Goal: Find specific page/section: Find specific page/section

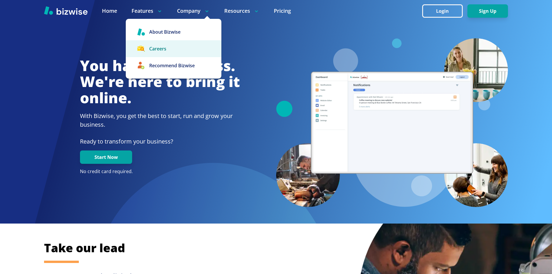
click at [155, 45] on link "Careers" at bounding box center [174, 48] width 96 height 17
click at [171, 54] on link "Careers" at bounding box center [174, 48] width 96 height 17
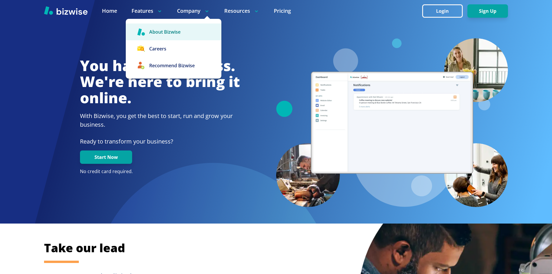
click at [177, 29] on link "About Bizwise" at bounding box center [174, 31] width 96 height 17
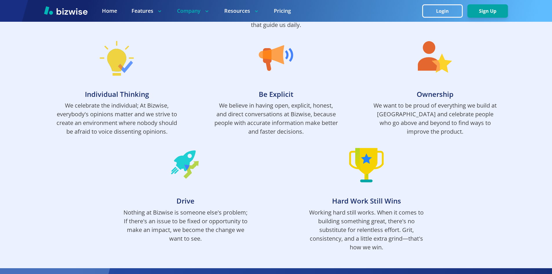
scroll to position [435, 0]
